Goal: Transaction & Acquisition: Purchase product/service

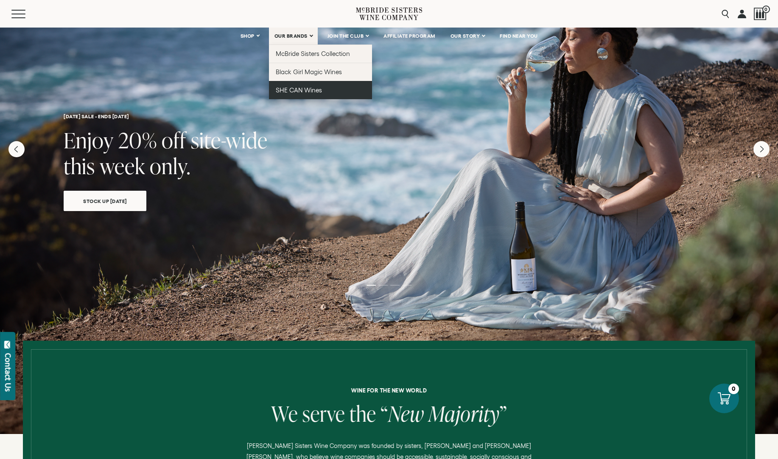
click at [300, 90] on span "SHE CAN Wines" at bounding box center [299, 90] width 46 height 7
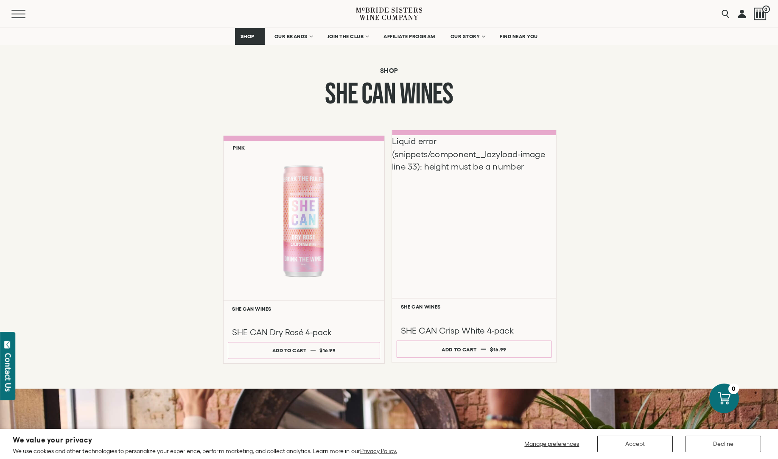
scroll to position [585, 0]
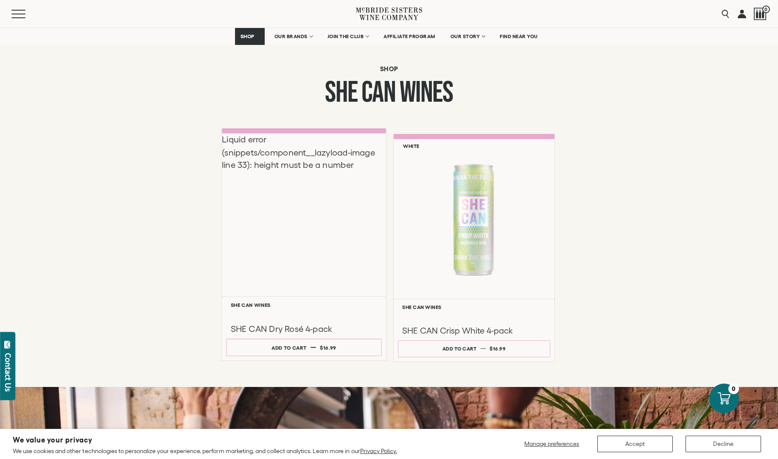
click at [330, 276] on div "Liquid error (snippets/component__lazyload-image line 33): height must be a num…" at bounding box center [304, 214] width 164 height 163
